Goal: Task Accomplishment & Management: Manage account settings

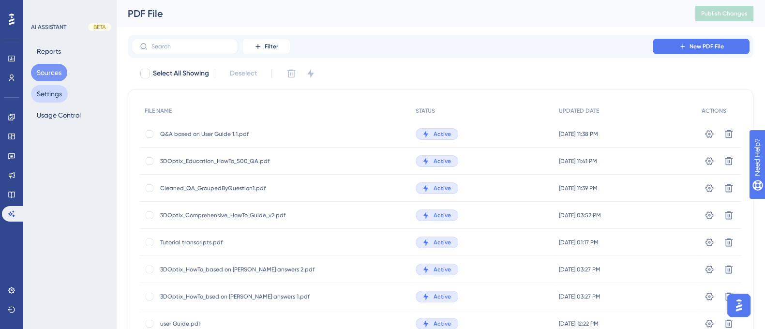
click at [48, 97] on button "Settings" at bounding box center [49, 93] width 37 height 17
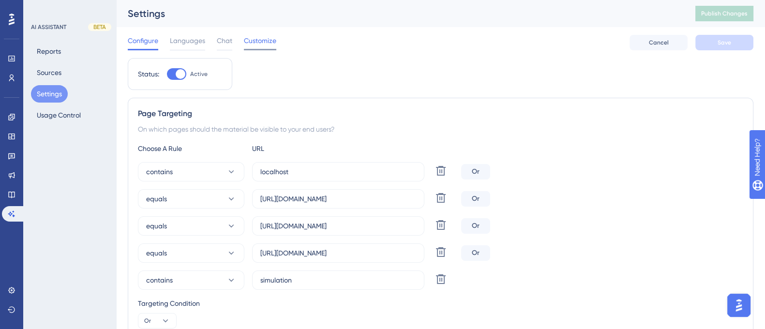
click at [263, 41] on span "Customize" at bounding box center [260, 41] width 32 height 12
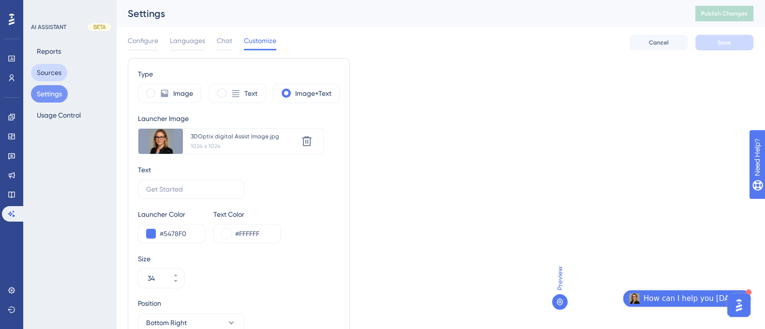
click at [53, 71] on button "Sources" at bounding box center [49, 72] width 36 height 17
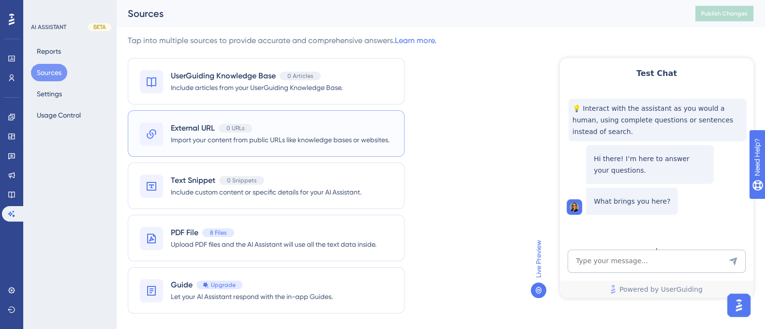
click at [233, 137] on span "Import your content from public URLs like knowledge bases or websites." at bounding box center [280, 140] width 219 height 12
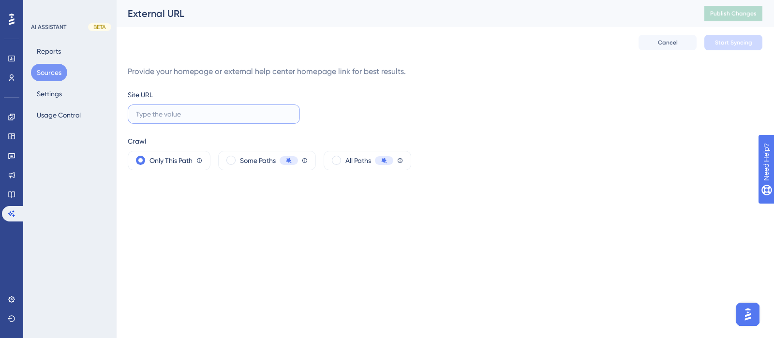
click at [171, 115] on input "text" at bounding box center [214, 114] width 156 height 11
click at [51, 68] on button "Sources" at bounding box center [49, 72] width 36 height 17
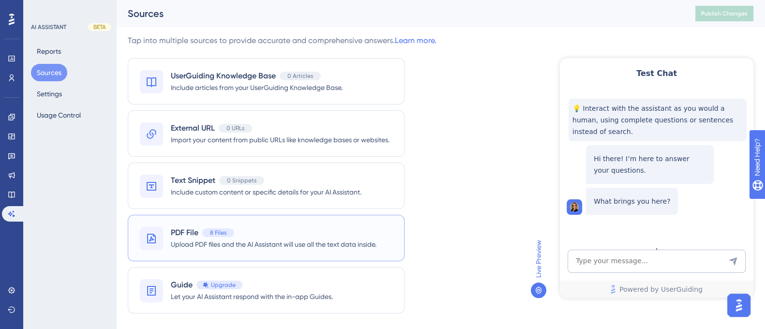
click at [263, 234] on div "PDF File 8 Files" at bounding box center [274, 233] width 206 height 12
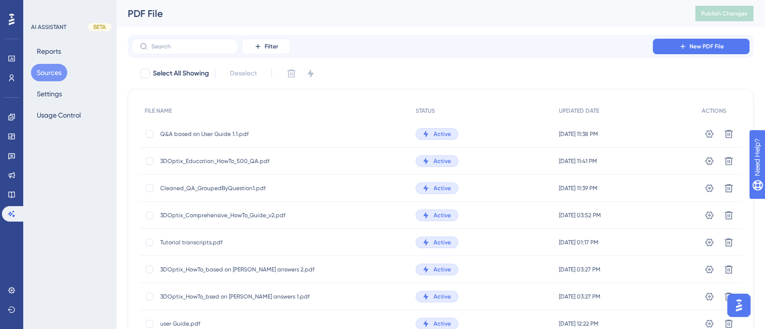
click at [57, 73] on button "Sources" at bounding box center [49, 72] width 36 height 17
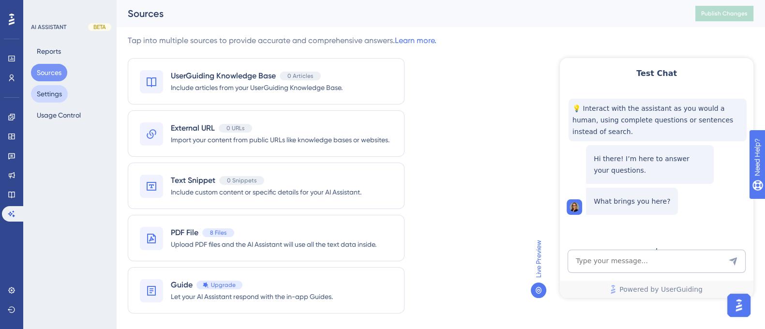
click at [44, 90] on button "Settings" at bounding box center [49, 93] width 37 height 17
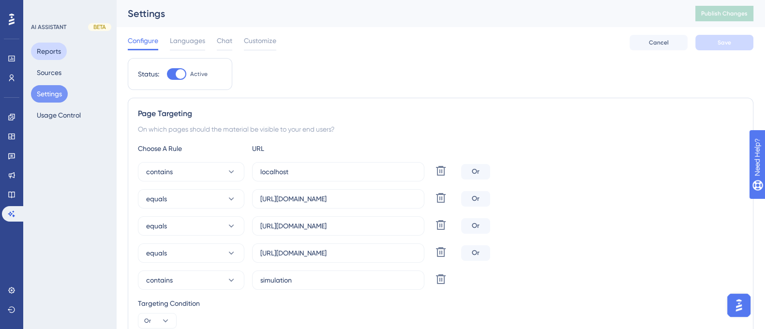
click at [44, 52] on button "Reports" at bounding box center [49, 51] width 36 height 17
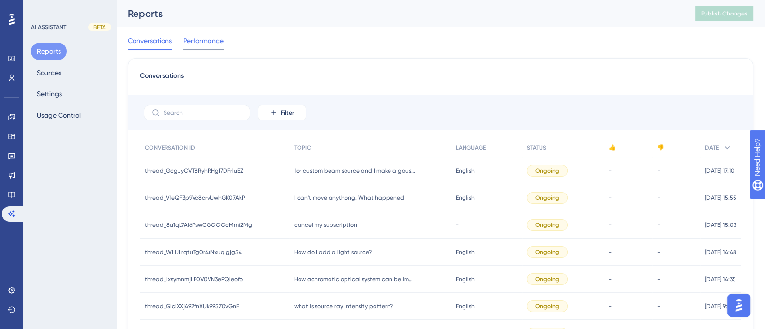
click at [219, 41] on span "Performance" at bounding box center [203, 41] width 40 height 12
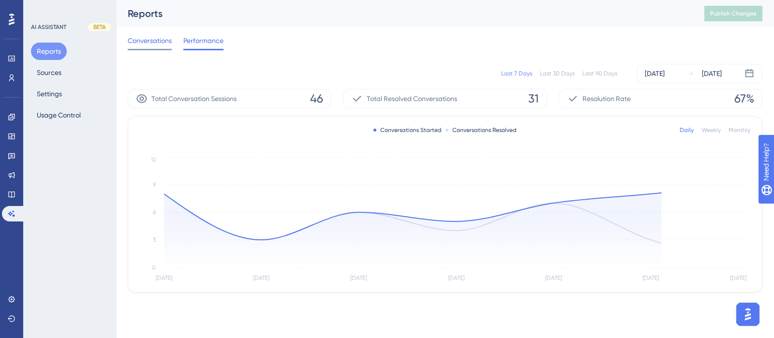
click at [157, 40] on span "Conversations" at bounding box center [150, 41] width 44 height 12
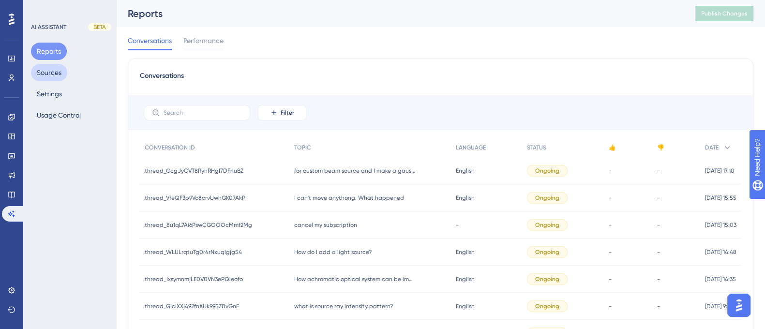
click at [53, 75] on button "Sources" at bounding box center [49, 72] width 36 height 17
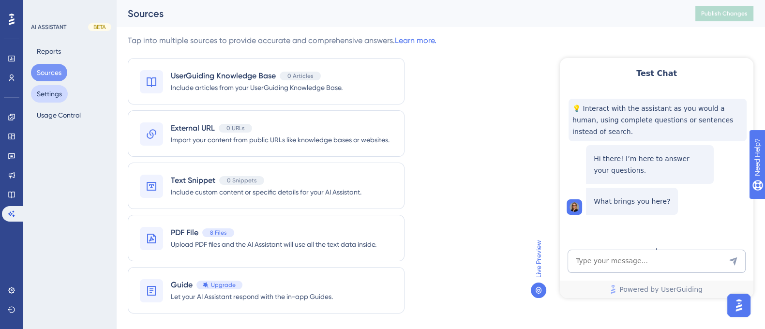
click at [56, 92] on button "Settings" at bounding box center [49, 93] width 37 height 17
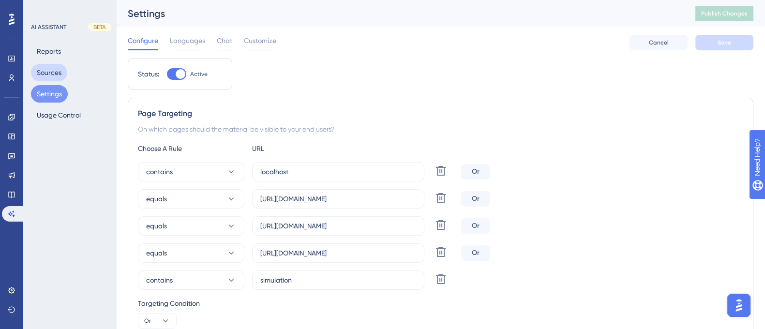
click at [52, 70] on button "Sources" at bounding box center [49, 72] width 36 height 17
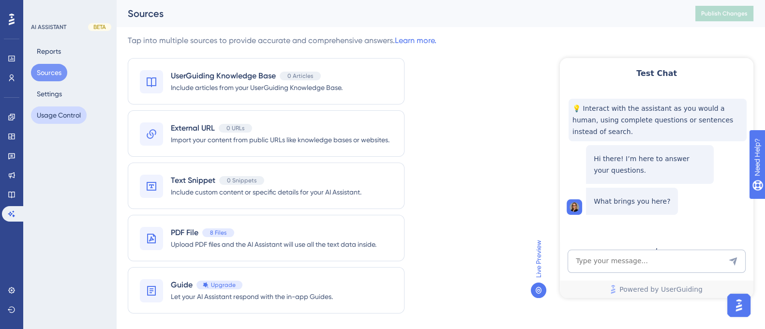
click at [59, 118] on button "Usage Control" at bounding box center [59, 114] width 56 height 17
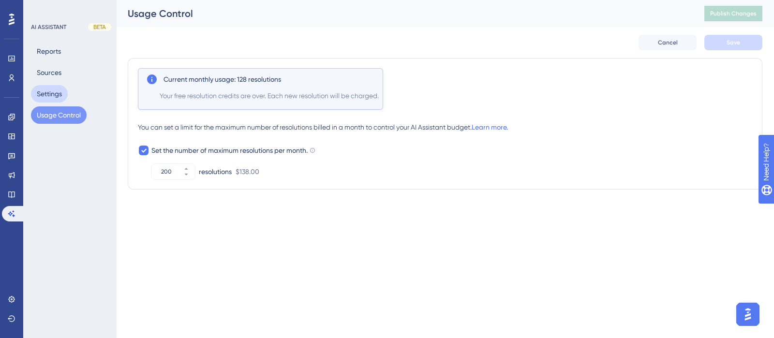
click at [48, 97] on button "Settings" at bounding box center [49, 93] width 37 height 17
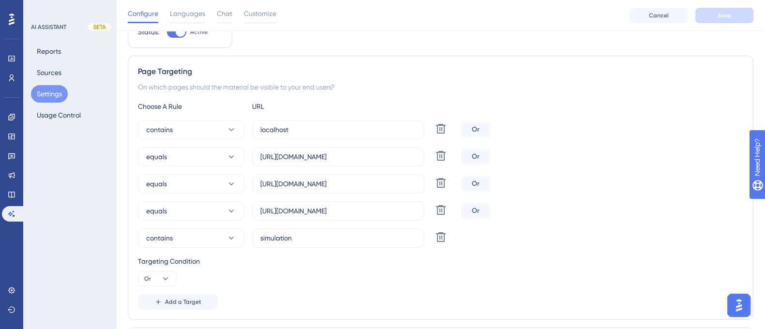
scroll to position [44, 0]
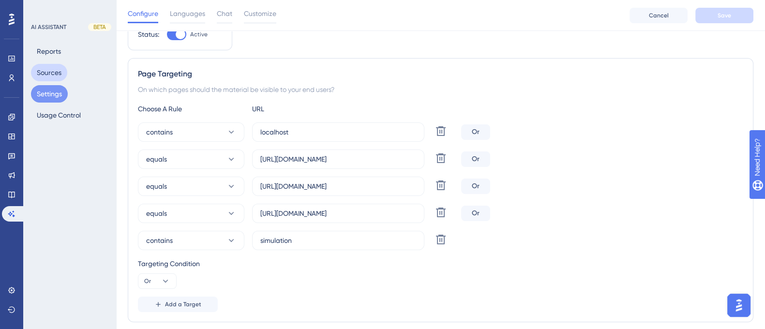
click at [52, 75] on button "Sources" at bounding box center [49, 72] width 36 height 17
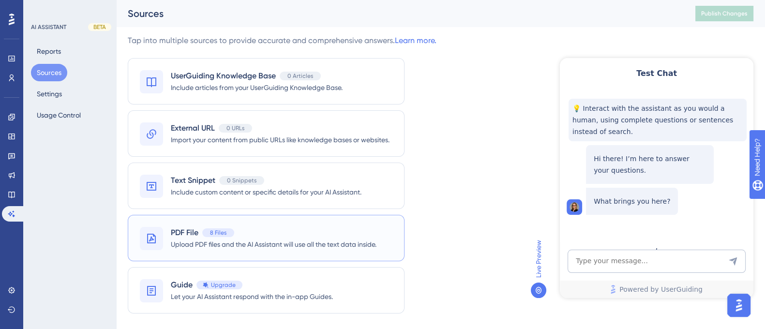
click at [288, 224] on div "PDF File 8 Files Upload PDF files and the AI Assistant will use all the text da…" at bounding box center [266, 238] width 277 height 46
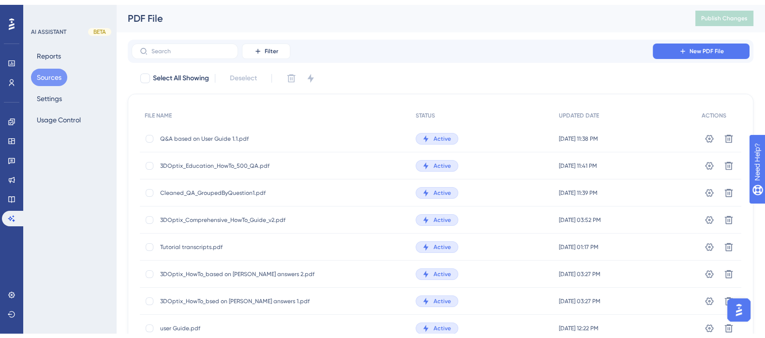
scroll to position [53, 0]
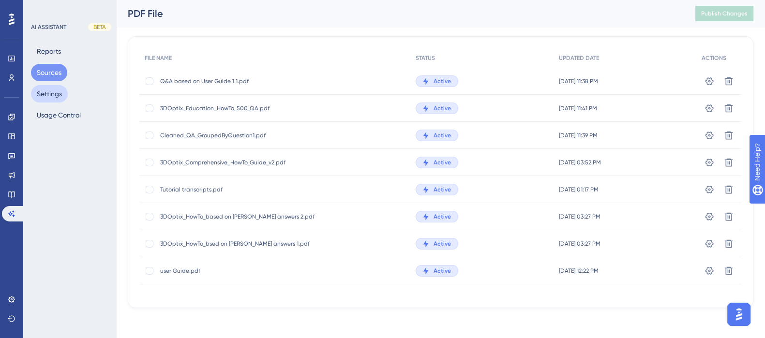
click at [58, 89] on button "Settings" at bounding box center [49, 93] width 37 height 17
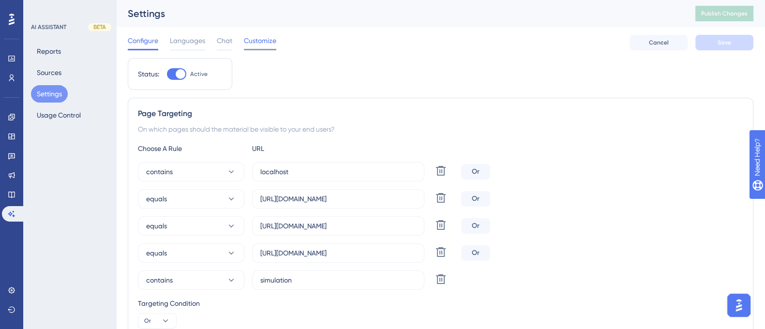
click at [267, 45] on span "Customize" at bounding box center [260, 41] width 32 height 12
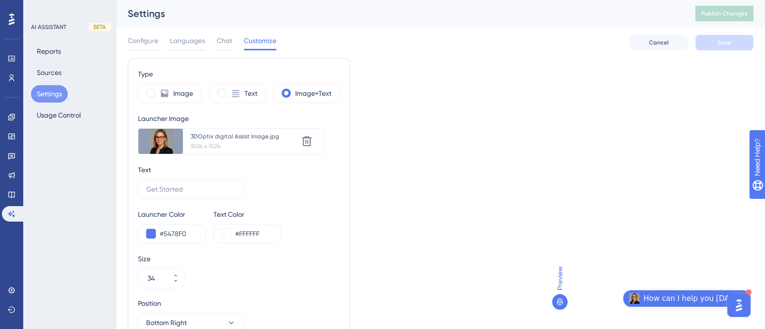
click at [207, 41] on div "Configure Languages Chat Customize" at bounding box center [202, 42] width 149 height 15
click at [203, 40] on span "Languages" at bounding box center [187, 41] width 35 height 12
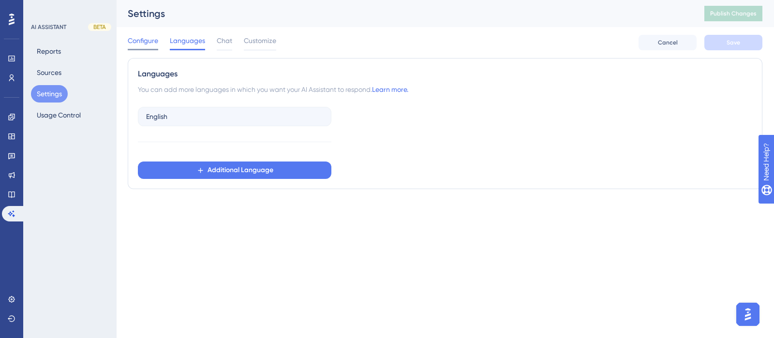
click at [146, 37] on span "Configure" at bounding box center [143, 41] width 30 height 12
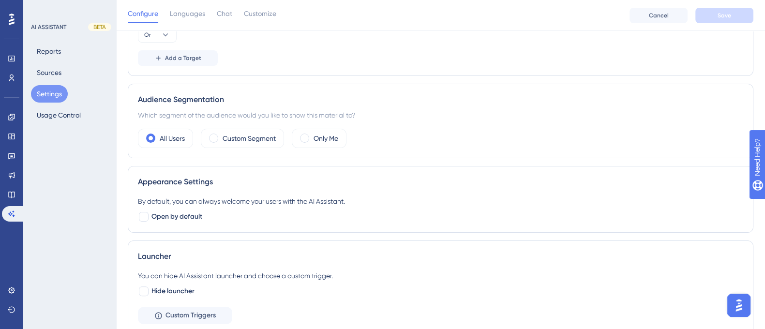
scroll to position [59, 0]
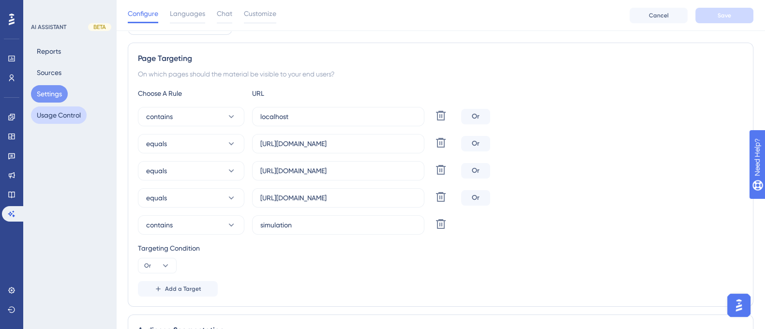
click at [68, 115] on button "Usage Control" at bounding box center [59, 114] width 56 height 17
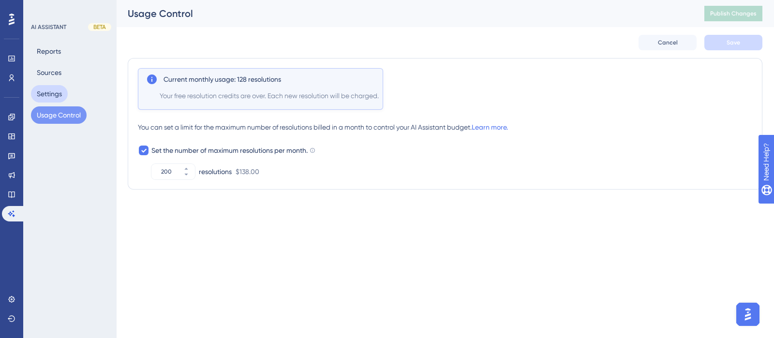
click at [57, 92] on button "Settings" at bounding box center [49, 93] width 37 height 17
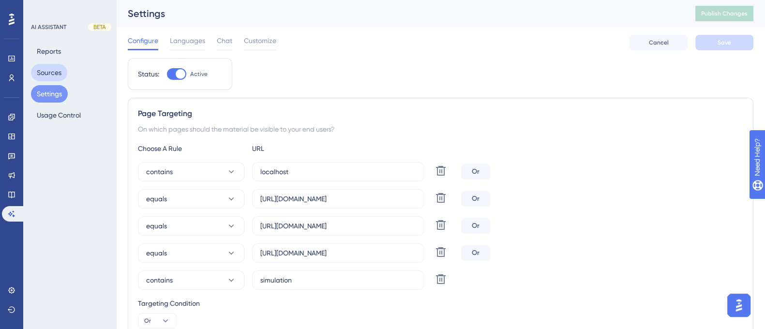
click at [55, 64] on button "Sources" at bounding box center [49, 72] width 36 height 17
